Goal: Transaction & Acquisition: Purchase product/service

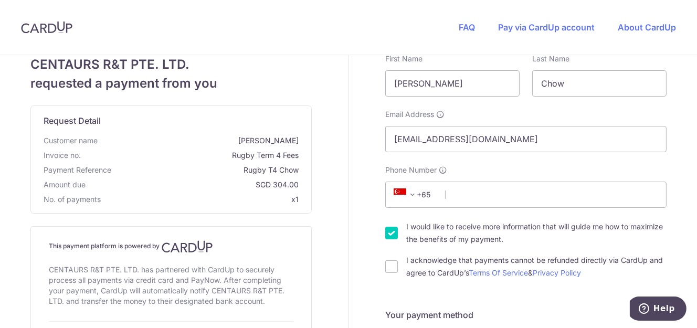
scroll to position [54, 0]
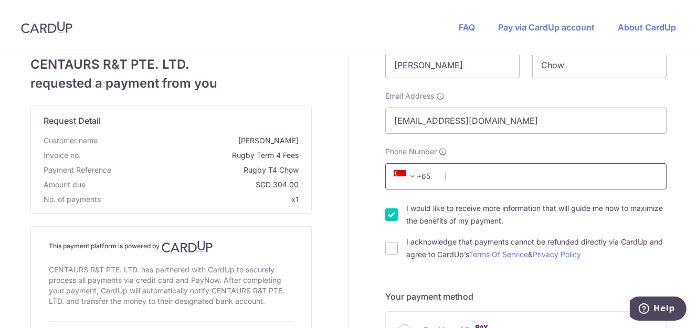
click at [493, 178] on input "Phone Number" at bounding box center [525, 176] width 281 height 26
type input "98175003"
click at [632, 221] on label "I would like to receive more information that will guide me how to maximize the…" at bounding box center [536, 214] width 260 height 25
click at [398, 221] on input "I would like to receive more information that will guide me how to maximize the…" at bounding box center [391, 214] width 13 height 13
checkbox input "false"
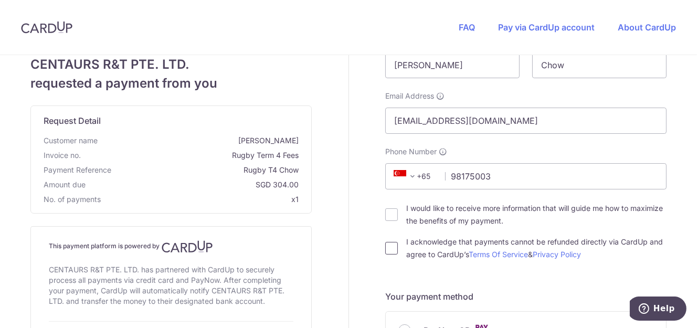
click at [388, 247] on input "I acknowledge that payments cannot be refunded directly via CardUp and agree to…" at bounding box center [391, 248] width 13 height 13
checkbox input "true"
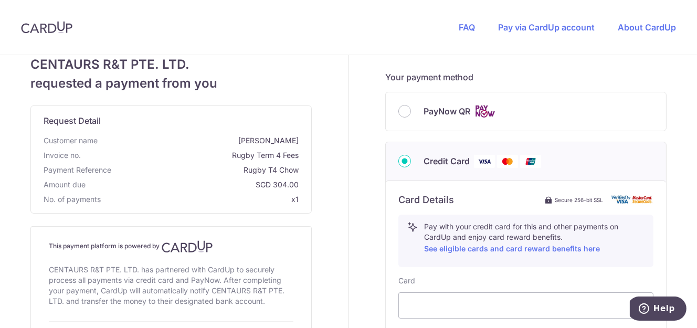
scroll to position [230, 0]
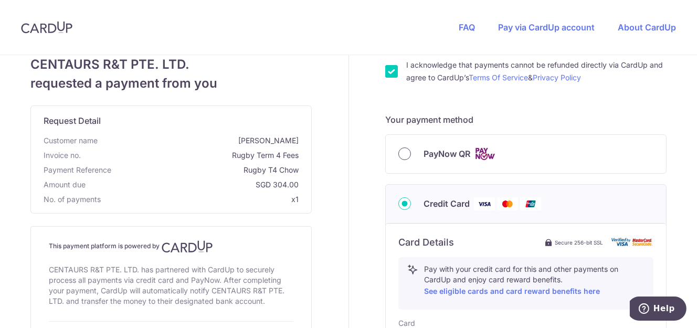
click at [398, 155] on input "PayNow QR" at bounding box center [404, 153] width 13 height 13
radio input "true"
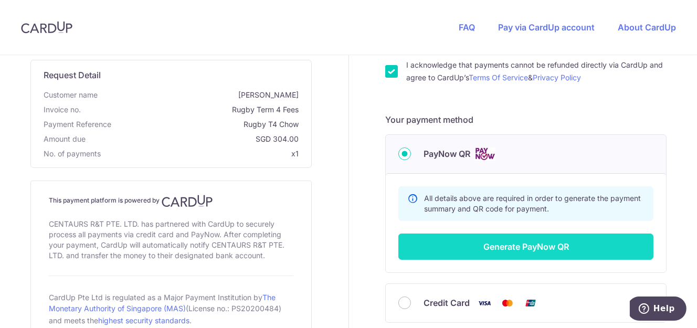
click at [533, 244] on button "Generate PayNow QR" at bounding box center [525, 247] width 255 height 26
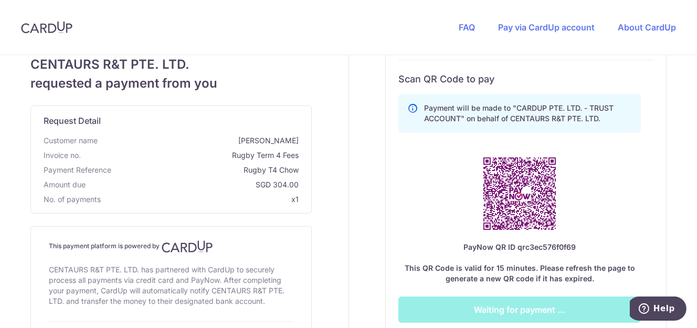
scroll to position [408, 0]
